Goal: Transaction & Acquisition: Purchase product/service

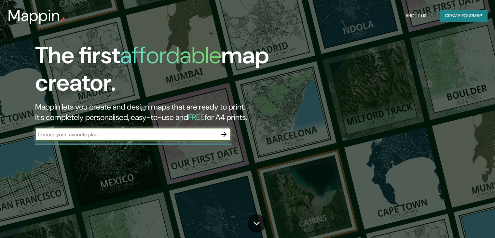
click at [135, 137] on input "text" at bounding box center [126, 134] width 182 height 7
type input "belalcazar"
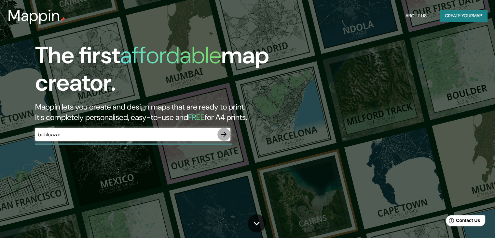
click at [225, 135] on icon "button" at bounding box center [223, 134] width 5 height 5
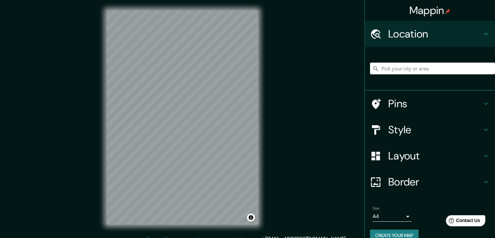
click at [445, 94] on div "Pins" at bounding box center [430, 104] width 130 height 26
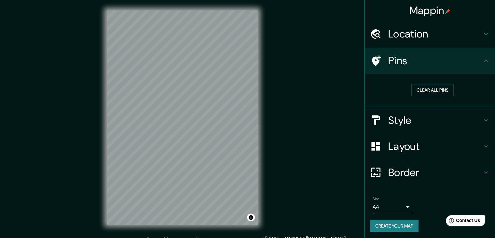
click at [433, 122] on h4 "Style" at bounding box center [436, 120] width 94 height 13
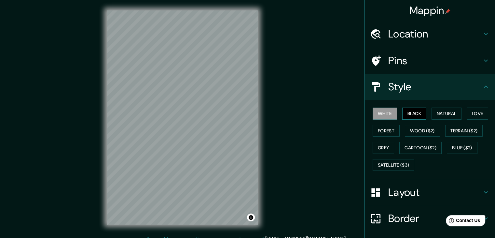
click at [405, 112] on button "Black" at bounding box center [415, 113] width 24 height 12
click at [433, 111] on button "Natural" at bounding box center [447, 113] width 30 height 12
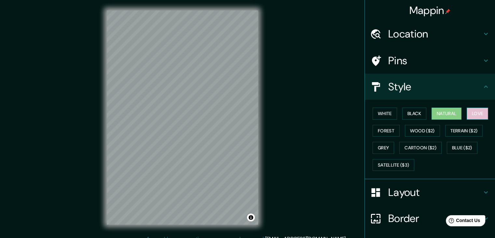
click at [467, 111] on button "Love" at bounding box center [477, 113] width 21 height 12
click at [380, 131] on button "Forest" at bounding box center [386, 131] width 27 height 12
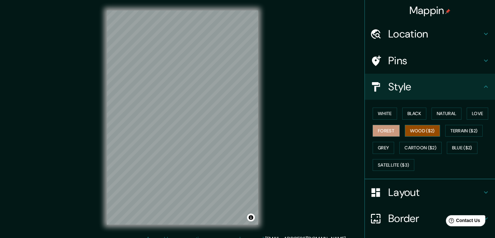
click at [408, 128] on button "Wood ($2)" at bounding box center [422, 131] width 35 height 12
click at [381, 114] on button "White" at bounding box center [385, 113] width 24 height 12
click at [413, 129] on button "Wood ($2)" at bounding box center [422, 131] width 35 height 12
click at [382, 147] on button "Grey" at bounding box center [383, 148] width 21 height 12
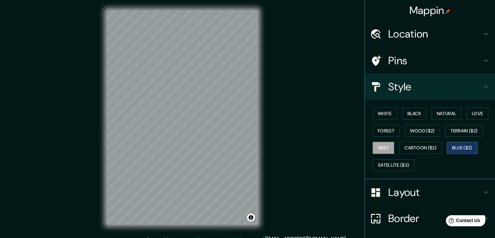
click at [449, 144] on button "Blue ($2)" at bounding box center [462, 148] width 31 height 12
click at [429, 145] on button "Cartoon ($2)" at bounding box center [421, 148] width 42 height 12
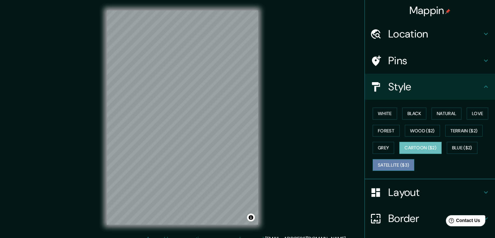
click at [391, 166] on button "Satellite ($3)" at bounding box center [394, 165] width 42 height 12
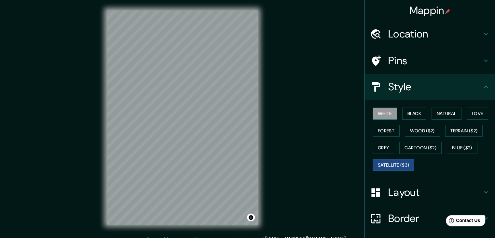
click at [380, 112] on button "White" at bounding box center [385, 113] width 24 height 12
click at [414, 107] on button "Black" at bounding box center [415, 113] width 24 height 12
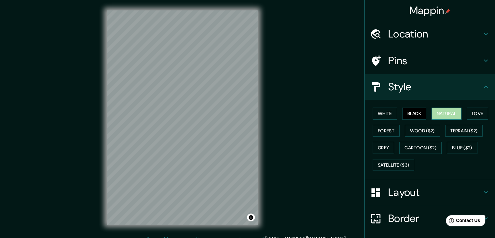
click at [446, 109] on button "Natural" at bounding box center [447, 113] width 30 height 12
click at [476, 116] on button "Love" at bounding box center [477, 113] width 21 height 12
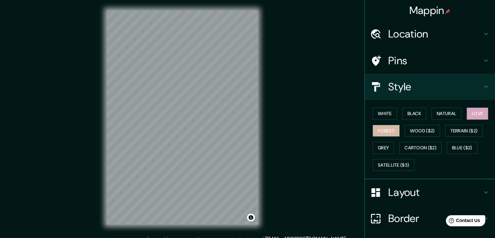
click at [383, 126] on button "Forest" at bounding box center [386, 131] width 27 height 12
click at [408, 132] on button "Wood ($2)" at bounding box center [422, 131] width 35 height 12
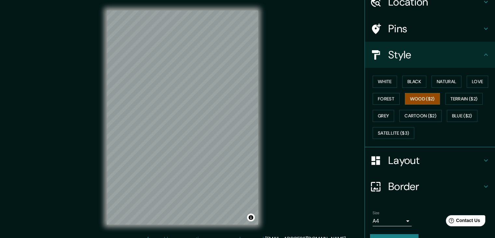
scroll to position [33, 0]
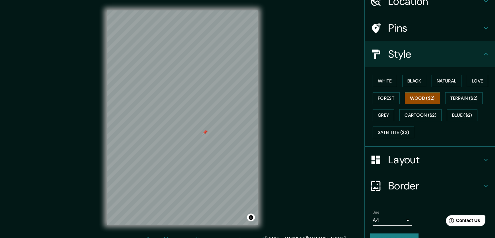
click at [205, 131] on div at bounding box center [205, 132] width 5 height 5
click at [235, 141] on div at bounding box center [234, 138] width 5 height 5
click at [222, 144] on div at bounding box center [223, 144] width 5 height 5
click at [213, 135] on div at bounding box center [213, 137] width 5 height 5
click at [467, 92] on button "Terrain ($2)" at bounding box center [465, 98] width 38 height 12
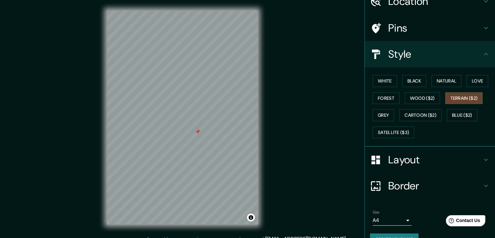
click at [197, 132] on div at bounding box center [197, 131] width 5 height 5
click at [378, 114] on button "Grey" at bounding box center [383, 115] width 21 height 12
click at [474, 80] on button "Love" at bounding box center [477, 81] width 21 height 12
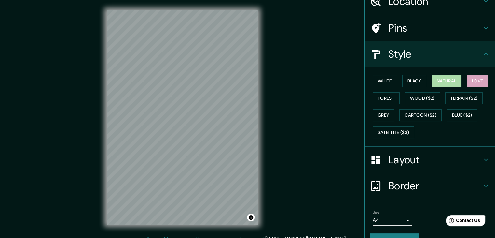
click at [446, 80] on button "Natural" at bounding box center [447, 81] width 30 height 12
click at [378, 79] on button "White" at bounding box center [385, 81] width 24 height 12
click at [451, 79] on button "Natural" at bounding box center [447, 81] width 30 height 12
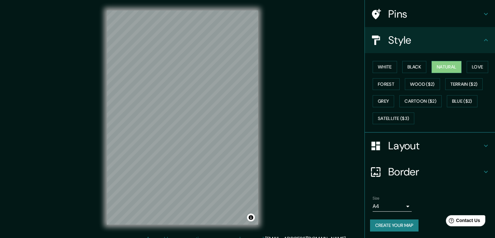
scroll to position [47, 0]
click at [395, 223] on button "Create your map" at bounding box center [394, 225] width 49 height 12
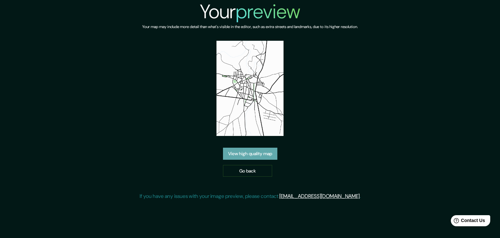
click at [269, 153] on link "View high quality map" at bounding box center [250, 154] width 54 height 12
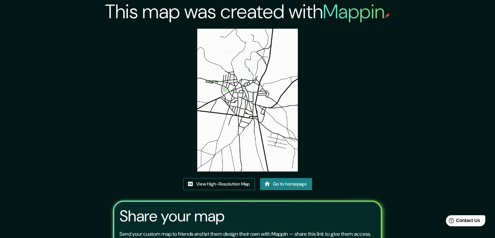
click at [231, 186] on link "View High-Resolution Map" at bounding box center [219, 184] width 72 height 12
click at [257, 117] on img at bounding box center [247, 100] width 101 height 143
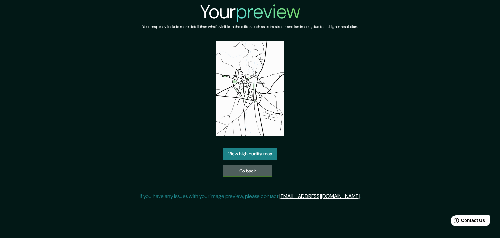
click at [240, 167] on link "Go back" at bounding box center [247, 171] width 49 height 12
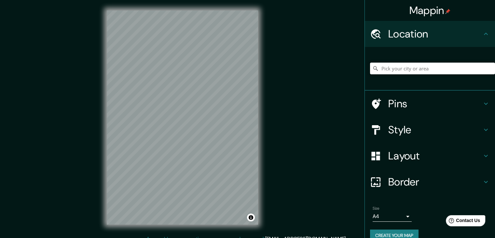
click at [425, 67] on input "Pick your city or area" at bounding box center [432, 69] width 125 height 12
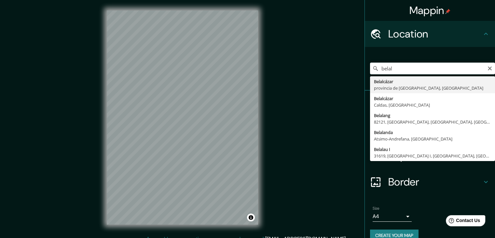
type input "Belalcázar, provincia de Córdoba, España"
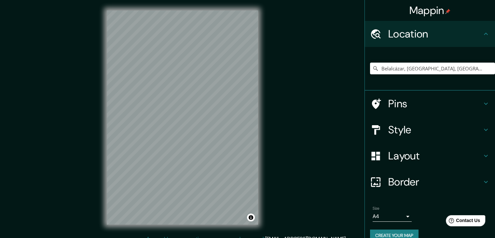
click at [423, 126] on h4 "Style" at bounding box center [436, 129] width 94 height 13
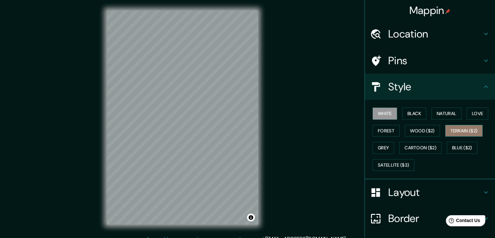
click at [462, 131] on button "Terrain ($2)" at bounding box center [465, 131] width 38 height 12
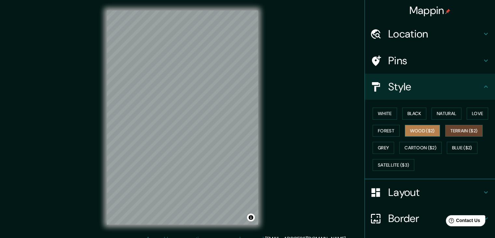
click at [421, 130] on button "Wood ($2)" at bounding box center [422, 131] width 35 height 12
click at [277, 180] on div "Mappin Location Belalcázar, provincia de Córdoba, España Pins Style White Black…" at bounding box center [247, 122] width 495 height 245
click at [425, 193] on h4 "Layout" at bounding box center [436, 192] width 94 height 13
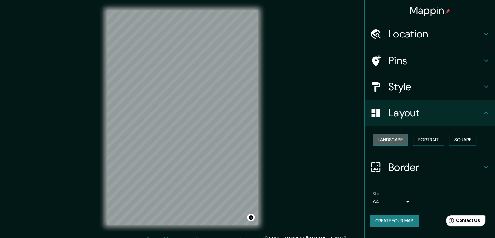
click at [397, 136] on button "Landscape" at bounding box center [390, 140] width 35 height 12
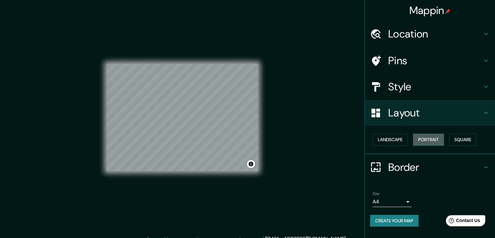
click at [437, 136] on button "Portrait" at bounding box center [428, 140] width 31 height 12
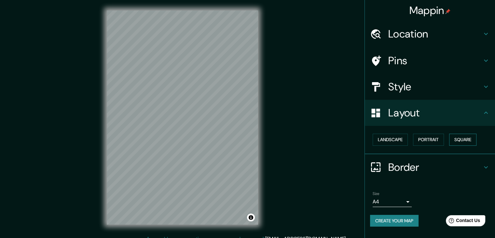
click at [458, 136] on button "Square" at bounding box center [462, 140] width 27 height 12
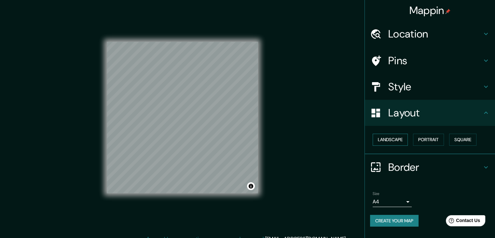
click at [393, 142] on button "Landscape" at bounding box center [390, 140] width 35 height 12
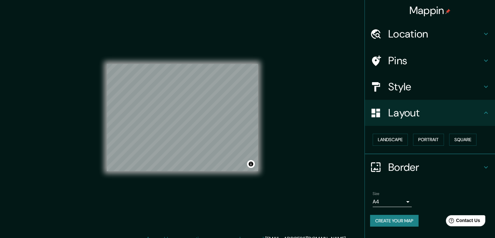
click at [423, 86] on h4 "Style" at bounding box center [436, 86] width 94 height 13
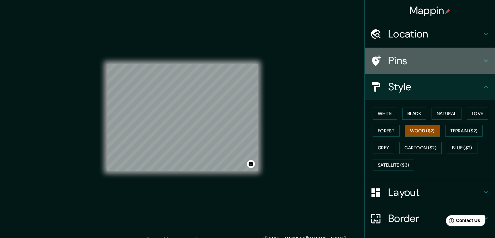
click at [418, 66] on h4 "Pins" at bounding box center [436, 60] width 94 height 13
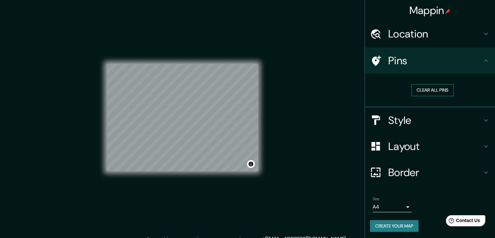
click at [423, 92] on button "Clear all pins" at bounding box center [433, 90] width 42 height 12
click at [426, 92] on button "Clear all pins" at bounding box center [433, 90] width 42 height 12
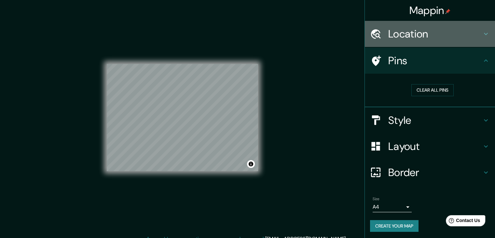
click at [429, 36] on h4 "Location" at bounding box center [436, 33] width 94 height 13
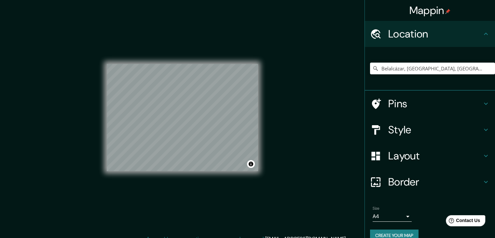
click at [411, 106] on h4 "Pins" at bounding box center [436, 103] width 94 height 13
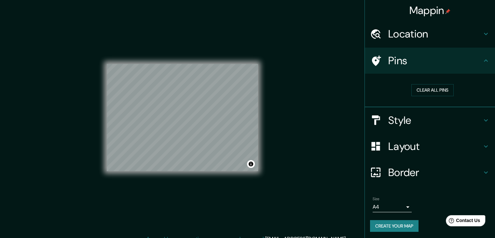
click at [419, 127] on div "Style" at bounding box center [430, 120] width 130 height 26
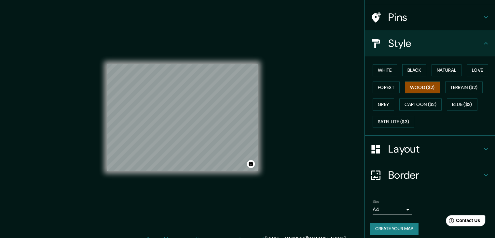
scroll to position [47, 0]
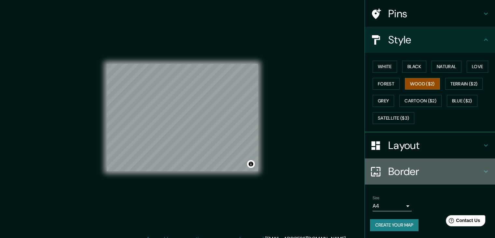
click at [422, 174] on h4 "Border" at bounding box center [436, 171] width 94 height 13
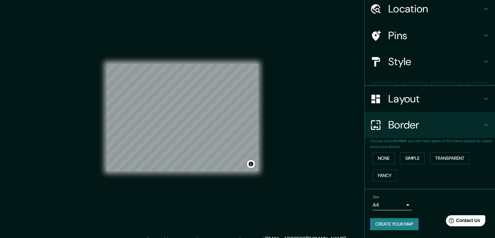
scroll to position [14, 0]
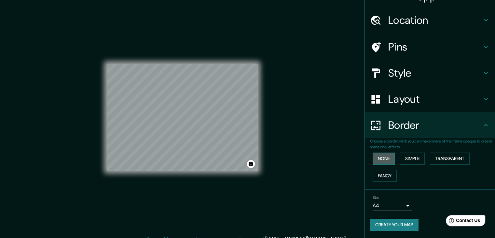
click at [378, 157] on button "None" at bounding box center [384, 158] width 22 height 12
click at [412, 158] on button "Simple" at bounding box center [412, 158] width 25 height 12
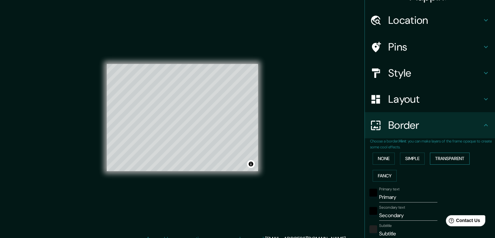
click at [453, 159] on button "Transparent" at bounding box center [450, 158] width 40 height 12
click at [377, 176] on button "Fancy" at bounding box center [385, 176] width 24 height 12
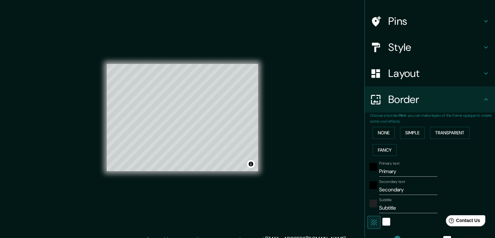
scroll to position [36, 0]
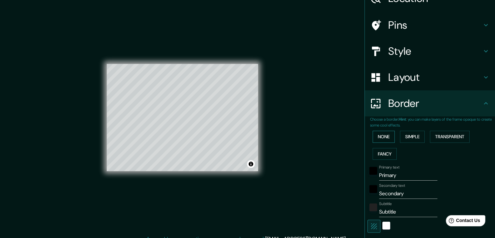
click at [382, 137] on button "None" at bounding box center [384, 137] width 22 height 12
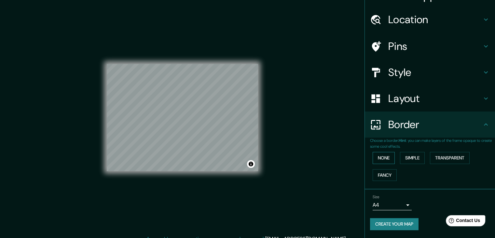
scroll to position [14, 0]
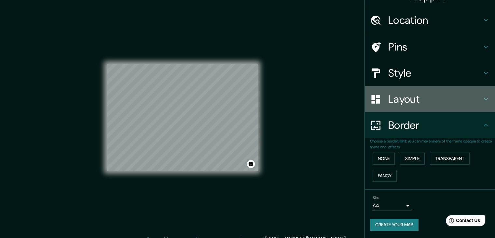
click at [409, 104] on h4 "Layout" at bounding box center [436, 99] width 94 height 13
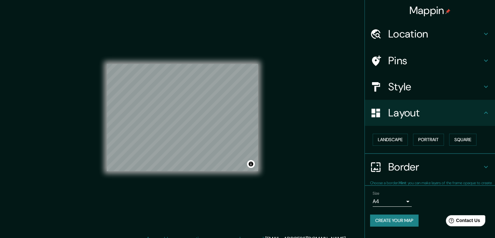
scroll to position [0, 0]
click at [397, 139] on button "Landscape" at bounding box center [390, 140] width 35 height 12
click at [419, 139] on button "Portrait" at bounding box center [428, 140] width 31 height 12
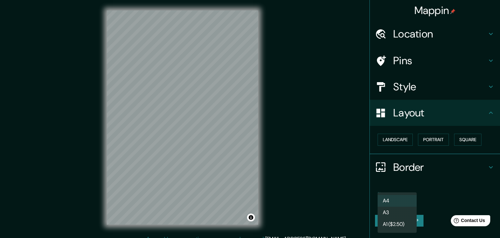
click at [396, 200] on body "Mappin Location Belalcázar, provincia de Córdoba, España Pins Style Layout Land…" at bounding box center [250, 119] width 500 height 238
click at [398, 214] on li "A3" at bounding box center [397, 213] width 39 height 12
type input "a4"
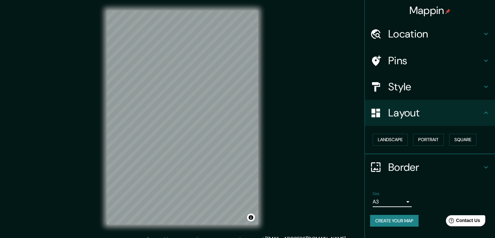
click at [400, 219] on button "Create your map" at bounding box center [394, 221] width 49 height 12
click at [409, 221] on button "Create your map" at bounding box center [394, 221] width 49 height 12
click at [399, 219] on button "Create your map" at bounding box center [394, 221] width 49 height 12
click at [399, 221] on div "Create your map" at bounding box center [430, 221] width 120 height 12
click at [252, 219] on button "Toggle attribution" at bounding box center [251, 217] width 8 height 8
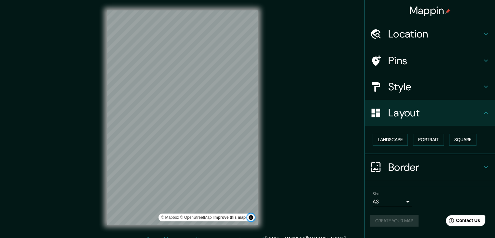
click at [252, 219] on button "Toggle attribution" at bounding box center [251, 217] width 8 height 8
click at [418, 221] on div "Create your map" at bounding box center [430, 221] width 120 height 12
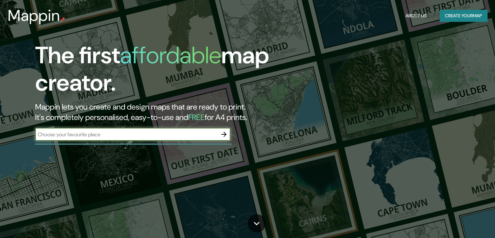
click at [150, 131] on input "text" at bounding box center [126, 134] width 182 height 7
type input "belalcazar"
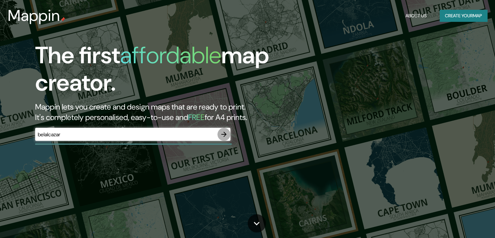
click at [228, 131] on button "button" at bounding box center [224, 134] width 13 height 13
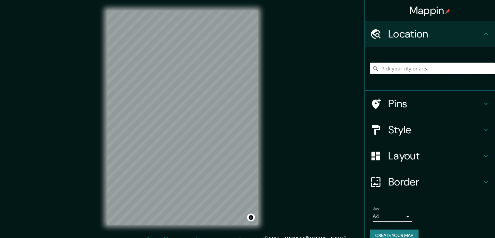
click at [399, 66] on input "Pick your city or area" at bounding box center [432, 69] width 125 height 12
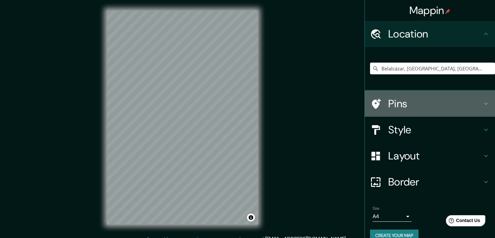
click at [417, 102] on h4 "Pins" at bounding box center [436, 103] width 94 height 13
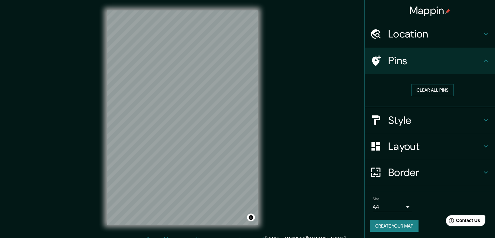
click at [416, 116] on h4 "Style" at bounding box center [436, 120] width 94 height 13
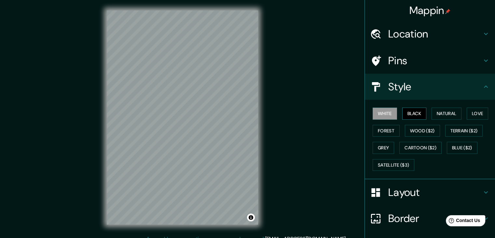
click at [411, 111] on button "Black" at bounding box center [415, 113] width 24 height 12
click at [432, 112] on button "Natural" at bounding box center [447, 113] width 30 height 12
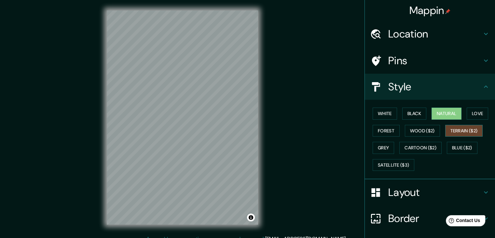
click at [458, 130] on button "Terrain ($2)" at bounding box center [465, 131] width 38 height 12
click at [423, 132] on button "Wood ($2)" at bounding box center [422, 131] width 35 height 12
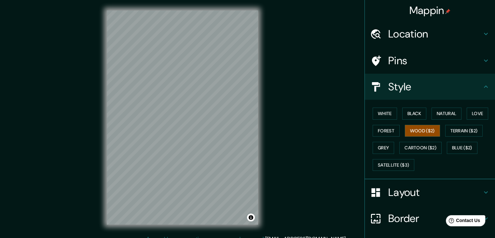
click at [424, 32] on h4 "Location" at bounding box center [436, 33] width 94 height 13
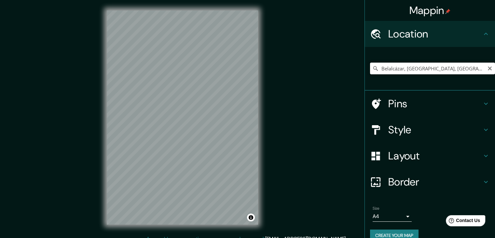
click at [418, 68] on input "Belalcázar, provincia de Córdoba, España" at bounding box center [432, 69] width 125 height 12
drag, startPoint x: 471, startPoint y: 69, endPoint x: 399, endPoint y: 70, distance: 72.3
click at [399, 70] on input "Belalcázar, provincia de Córdoba, España" at bounding box center [432, 69] width 125 height 12
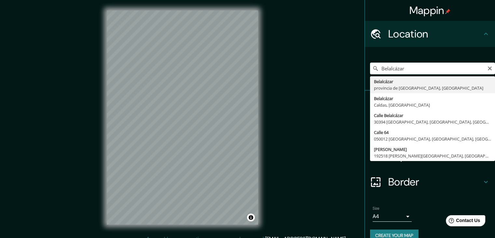
type input "Belalcázar, provincia de Córdoba, España"
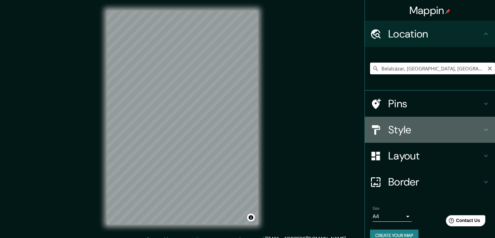
click at [417, 135] on h4 "Style" at bounding box center [436, 129] width 94 height 13
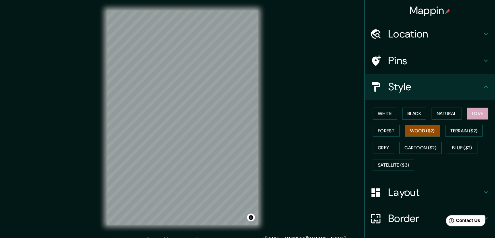
click at [470, 113] on button "Love" at bounding box center [477, 113] width 21 height 12
click at [452, 113] on button "Natural" at bounding box center [447, 113] width 30 height 12
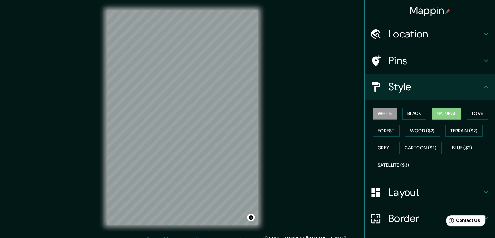
click at [384, 113] on button "White" at bounding box center [385, 113] width 24 height 12
click at [423, 129] on button "Wood ($2)" at bounding box center [422, 131] width 35 height 12
click at [384, 114] on button "White" at bounding box center [385, 113] width 24 height 12
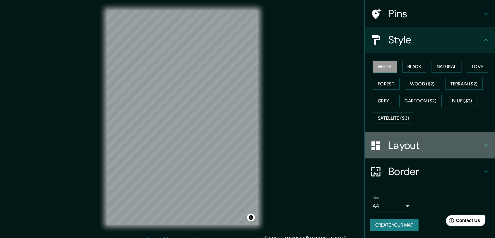
click at [435, 137] on div "Layout" at bounding box center [430, 145] width 130 height 26
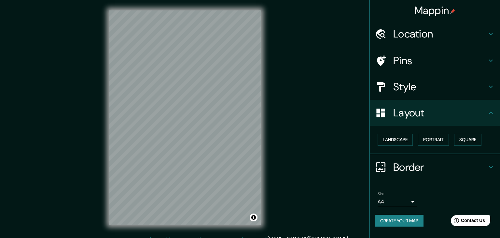
click at [404, 203] on body "Mappin Location Belalcázar, provincia de Córdoba, España Pins Style Layout Land…" at bounding box center [250, 119] width 500 height 238
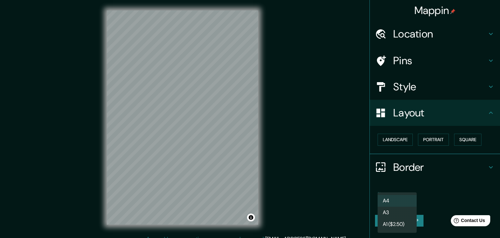
click at [393, 213] on li "A3" at bounding box center [397, 213] width 39 height 12
type input "a4"
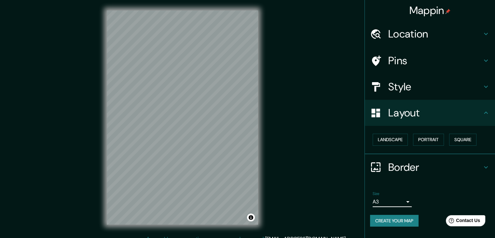
click at [409, 221] on button "Create your map" at bounding box center [394, 221] width 49 height 12
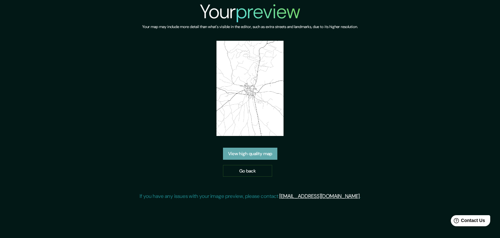
click at [264, 148] on link "View high quality map" at bounding box center [250, 154] width 54 height 12
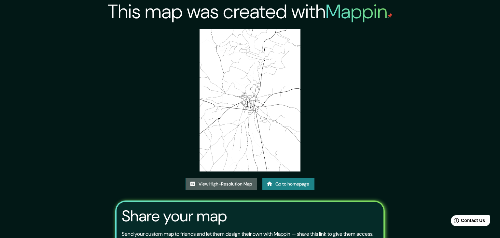
click at [239, 178] on link "View High-Resolution Map" at bounding box center [222, 184] width 72 height 12
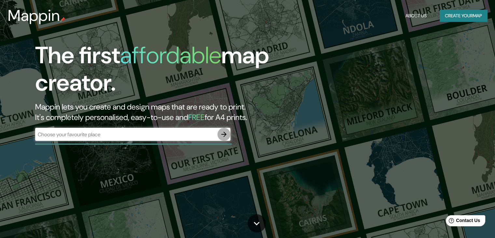
click at [223, 134] on icon "button" at bounding box center [224, 134] width 8 height 8
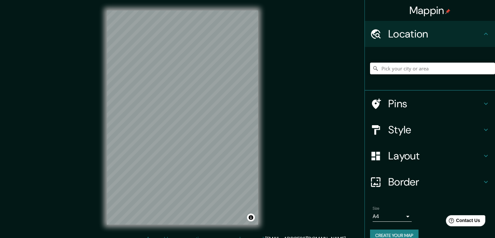
click at [406, 67] on input "Pick your city or area" at bounding box center [432, 69] width 125 height 12
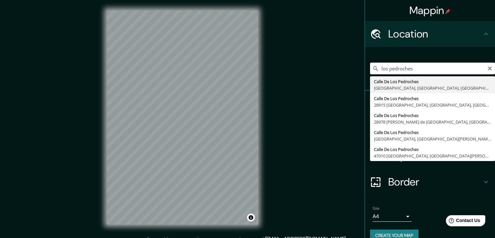
click at [377, 71] on input "los pedroches" at bounding box center [432, 69] width 125 height 12
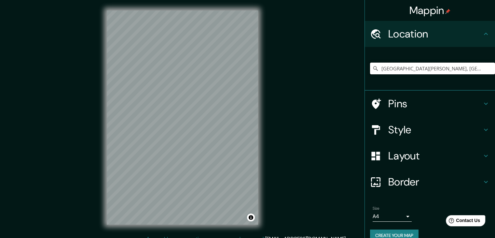
type input "[GEOGRAPHIC_DATA][PERSON_NAME], [GEOGRAPHIC_DATA], [GEOGRAPHIC_DATA][PERSON_NAM…"
click at [419, 127] on h4 "Style" at bounding box center [436, 129] width 94 height 13
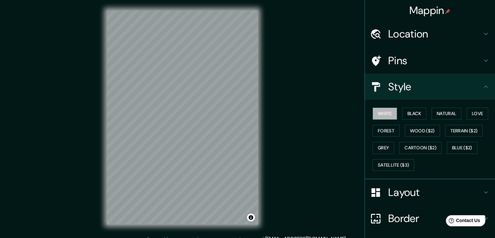
click at [384, 113] on button "White" at bounding box center [385, 113] width 24 height 12
click at [414, 112] on button "Black" at bounding box center [415, 113] width 24 height 12
click at [432, 112] on button "Natural" at bounding box center [447, 113] width 30 height 12
click at [403, 111] on button "Black" at bounding box center [415, 113] width 24 height 12
click at [384, 116] on button "White" at bounding box center [385, 113] width 24 height 12
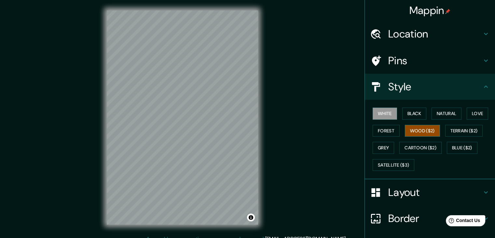
click at [423, 130] on button "Wood ($2)" at bounding box center [422, 131] width 35 height 12
click at [373, 109] on button "White" at bounding box center [385, 113] width 24 height 12
click at [78, 132] on div "Mappin Location [STREET_ADDRESS][PERSON_NAME][PERSON_NAME] [STREET_ADDRESS][PER…" at bounding box center [247, 122] width 495 height 245
click at [174, 98] on div at bounding box center [176, 97] width 5 height 5
click at [172, 97] on div at bounding box center [174, 97] width 5 height 5
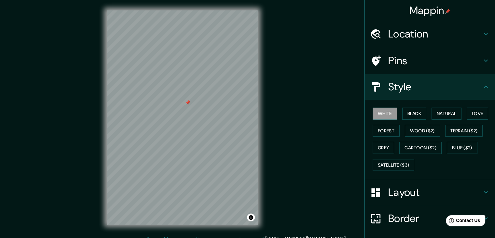
click at [188, 102] on div at bounding box center [187, 102] width 5 height 5
click at [396, 193] on h4 "Layout" at bounding box center [436, 192] width 94 height 13
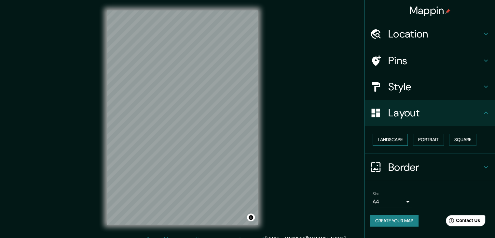
click at [395, 138] on button "Landscape" at bounding box center [390, 140] width 35 height 12
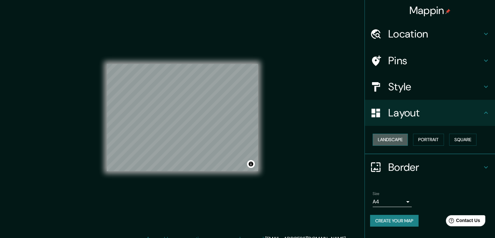
click at [395, 138] on button "Landscape" at bounding box center [390, 140] width 35 height 12
click at [418, 141] on button "Portrait" at bounding box center [428, 140] width 31 height 12
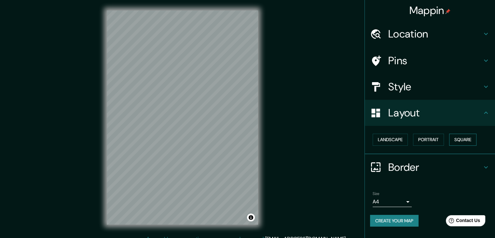
click at [468, 141] on button "Square" at bounding box center [462, 140] width 27 height 12
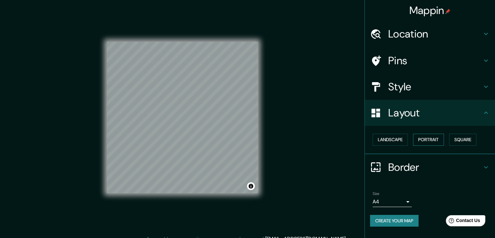
click at [439, 141] on button "Portrait" at bounding box center [428, 140] width 31 height 12
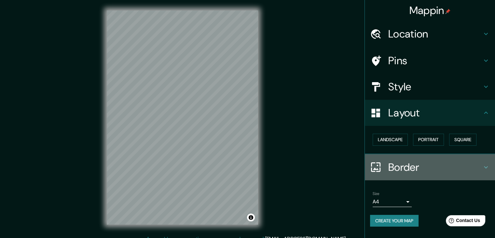
click at [418, 167] on h4 "Border" at bounding box center [436, 167] width 94 height 13
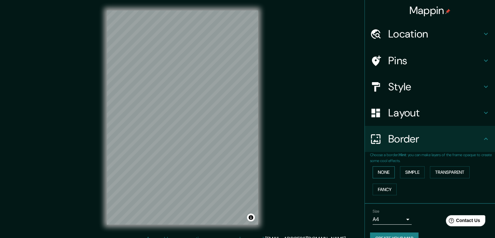
click at [382, 172] on button "None" at bounding box center [384, 172] width 22 height 12
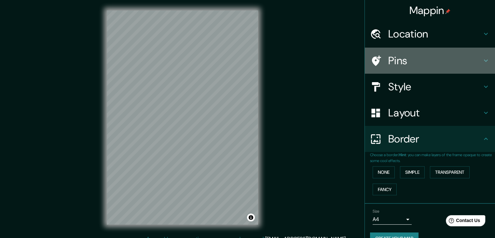
click at [412, 63] on h4 "Pins" at bounding box center [436, 60] width 94 height 13
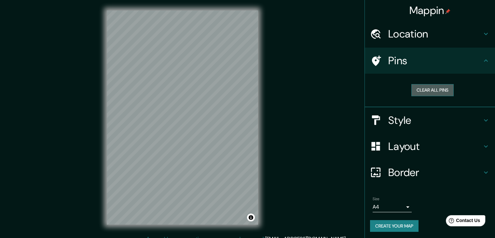
click at [421, 90] on button "Clear all pins" at bounding box center [433, 90] width 42 height 12
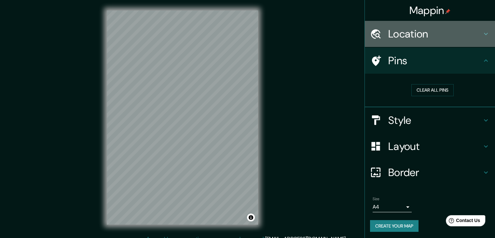
click at [421, 34] on h4 "Location" at bounding box center [436, 33] width 94 height 13
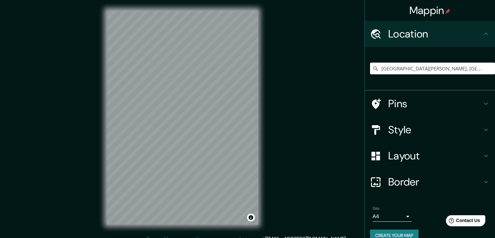
click at [418, 32] on h4 "Location" at bounding box center [436, 33] width 94 height 13
click at [413, 111] on div "Pins" at bounding box center [430, 104] width 130 height 26
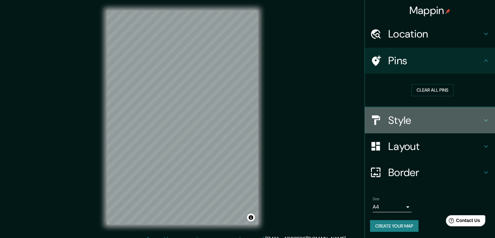
click at [402, 124] on h4 "Style" at bounding box center [436, 120] width 94 height 13
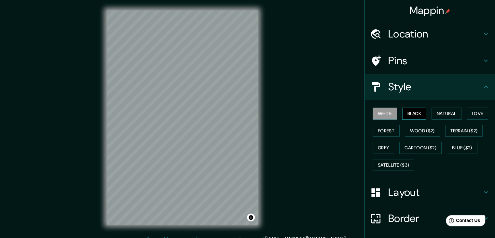
click at [412, 111] on button "Black" at bounding box center [415, 113] width 24 height 12
click at [161, 128] on div at bounding box center [163, 125] width 5 height 5
click at [104, 151] on div "© Mapbox © OpenStreetMap Improve this map" at bounding box center [182, 117] width 172 height 235
click at [292, 131] on div "Mappin Location [STREET_ADDRESS][PERSON_NAME][PERSON_NAME] [STREET_ADDRESS][PER…" at bounding box center [247, 122] width 495 height 245
click at [300, 141] on div "Mappin Location [STREET_ADDRESS][PERSON_NAME][PERSON_NAME] [STREET_ADDRESS][PER…" at bounding box center [247, 122] width 495 height 245
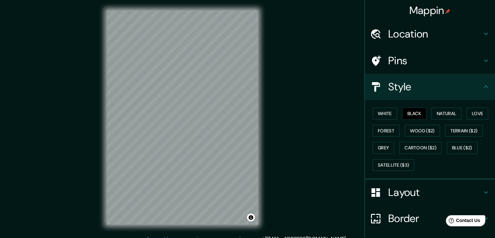
click at [94, 88] on div "Mappin Location [STREET_ADDRESS][PERSON_NAME][PERSON_NAME] [STREET_ADDRESS][PER…" at bounding box center [247, 122] width 495 height 245
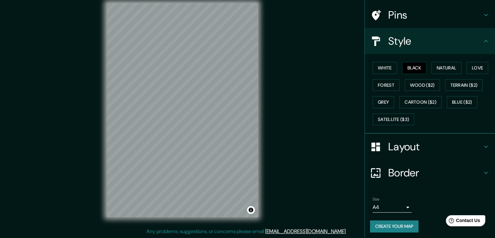
scroll to position [47, 0]
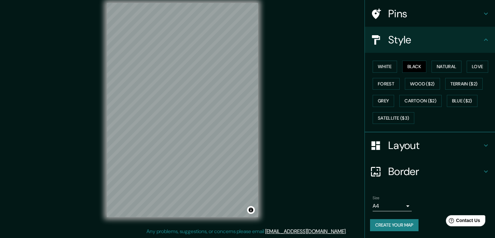
click at [386, 226] on button "Create your map" at bounding box center [394, 225] width 49 height 12
